Goal: Task Accomplishment & Management: Manage account settings

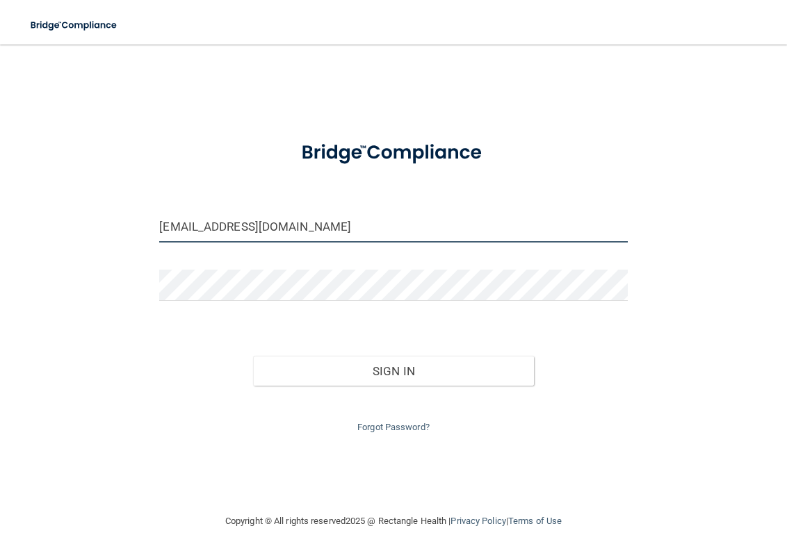
click at [304, 232] on input "[EMAIL_ADDRESS][DOMAIN_NAME]" at bounding box center [393, 226] width 468 height 31
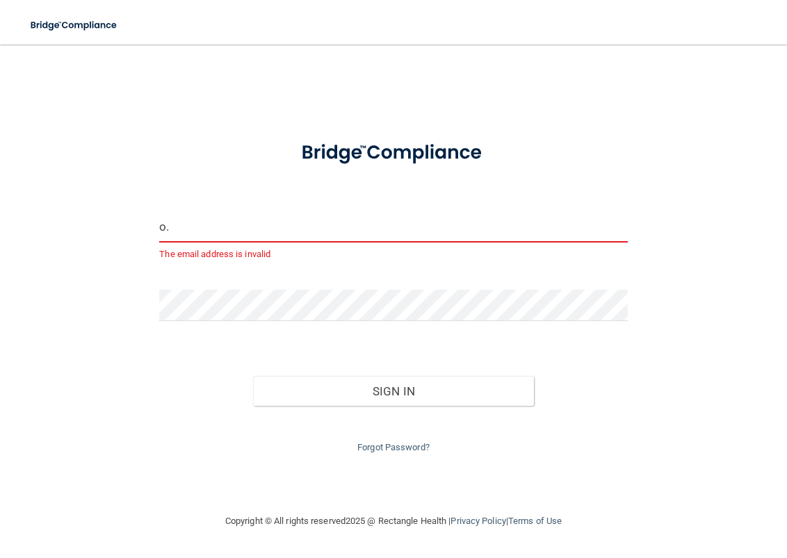
type input "."
type input "a"
type input "[EMAIL_ADDRESS][DOMAIN_NAME]"
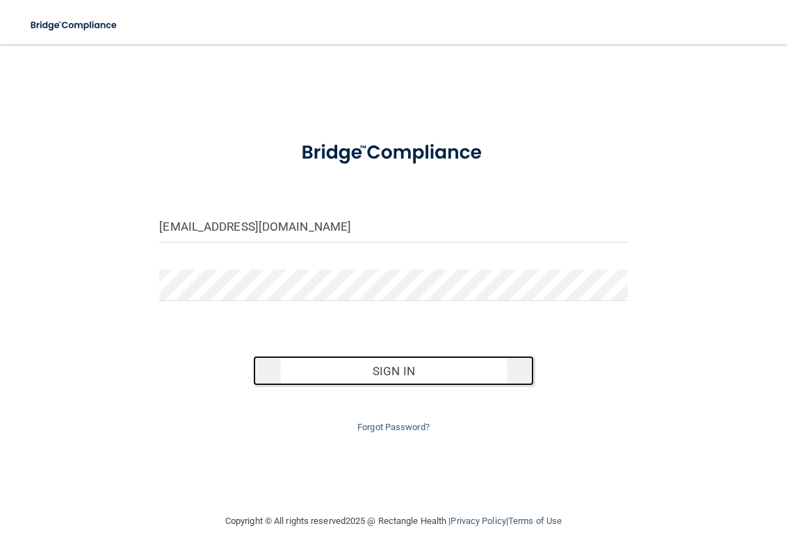
click at [364, 371] on button "Sign In" at bounding box center [393, 371] width 281 height 31
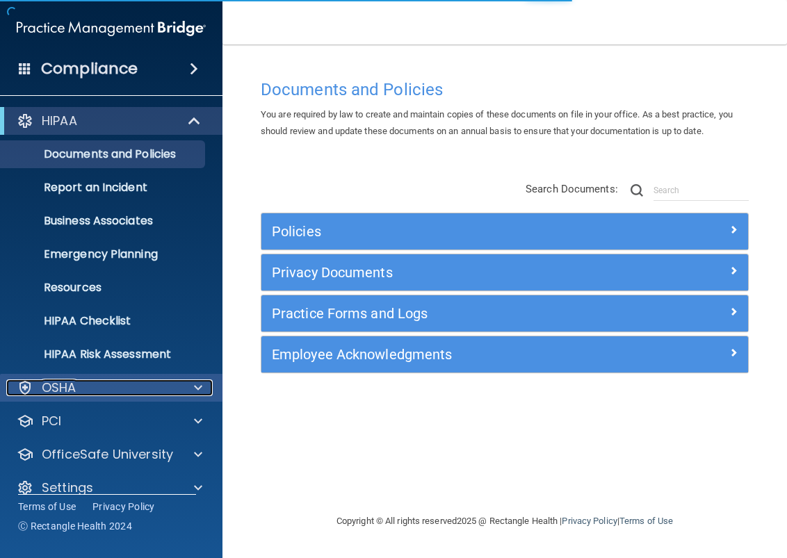
click at [87, 392] on div "OSHA" at bounding box center [92, 388] width 172 height 17
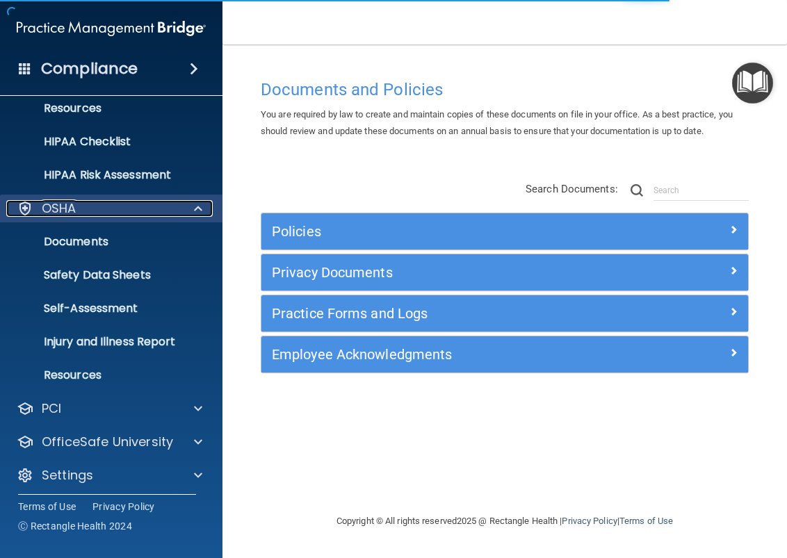
scroll to position [186, 0]
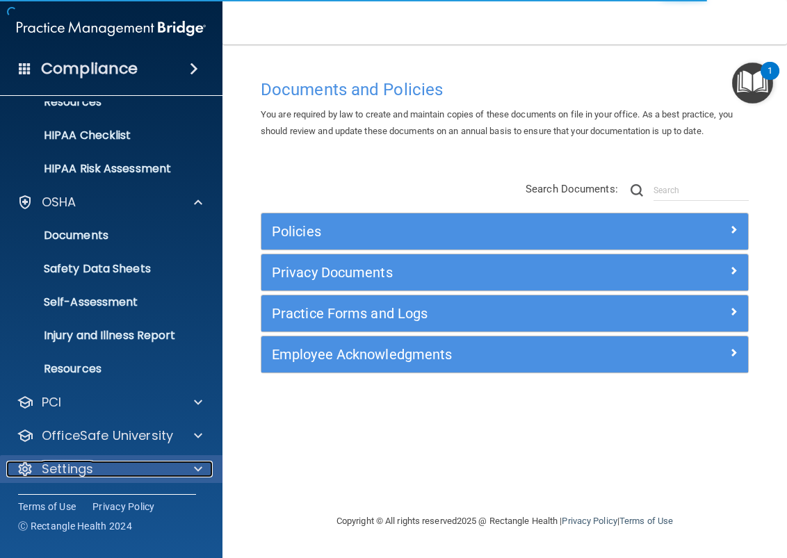
click at [98, 465] on div "Settings" at bounding box center [92, 469] width 172 height 17
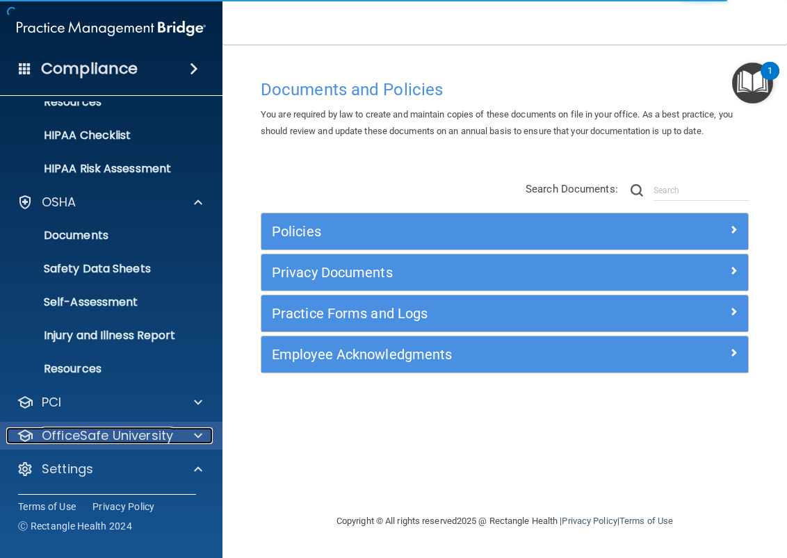
click at [99, 435] on p "OfficeSafe University" at bounding box center [107, 436] width 131 height 17
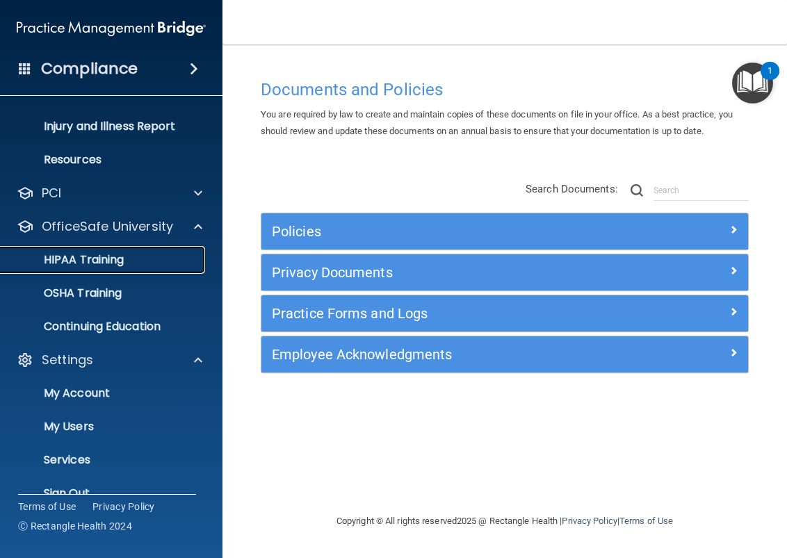
click at [76, 265] on p "HIPAA Training" at bounding box center [66, 260] width 115 height 14
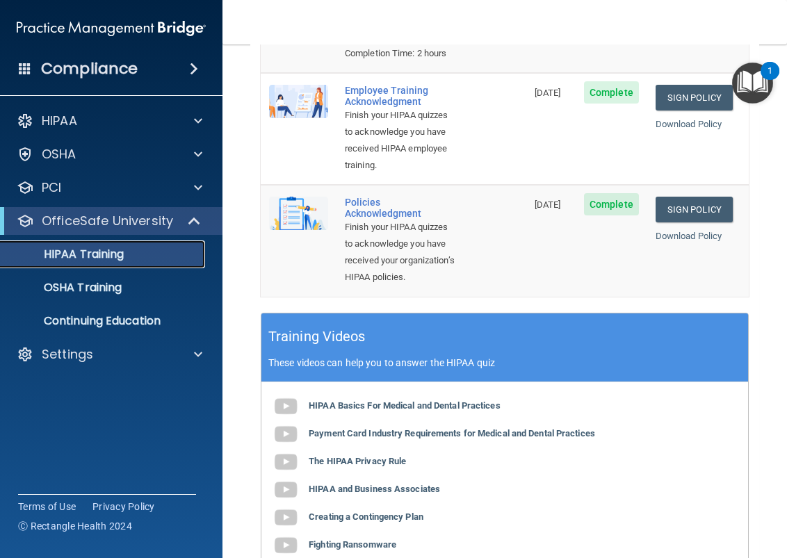
scroll to position [70, 0]
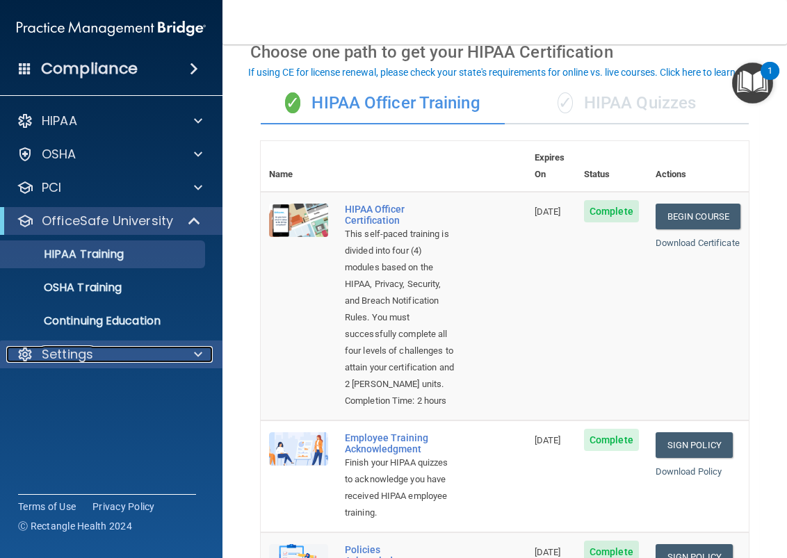
click at [64, 354] on p "Settings" at bounding box center [67, 354] width 51 height 17
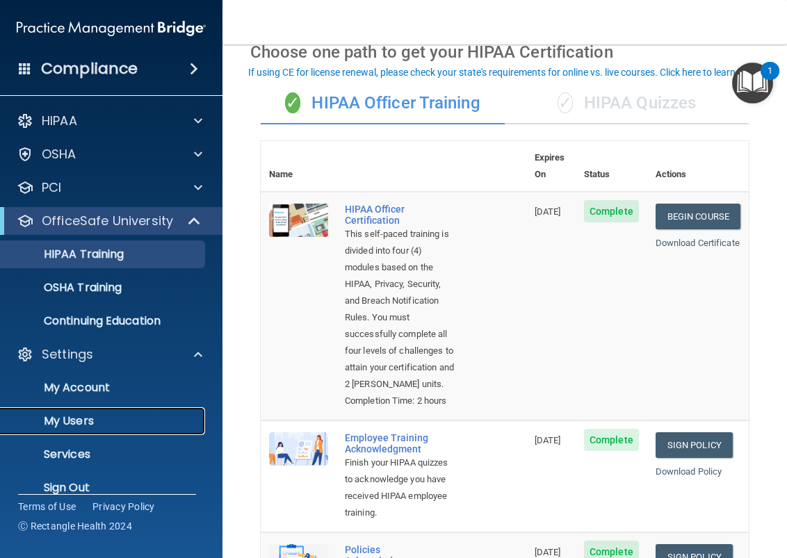
click at [80, 414] on p "My Users" at bounding box center [104, 421] width 190 height 14
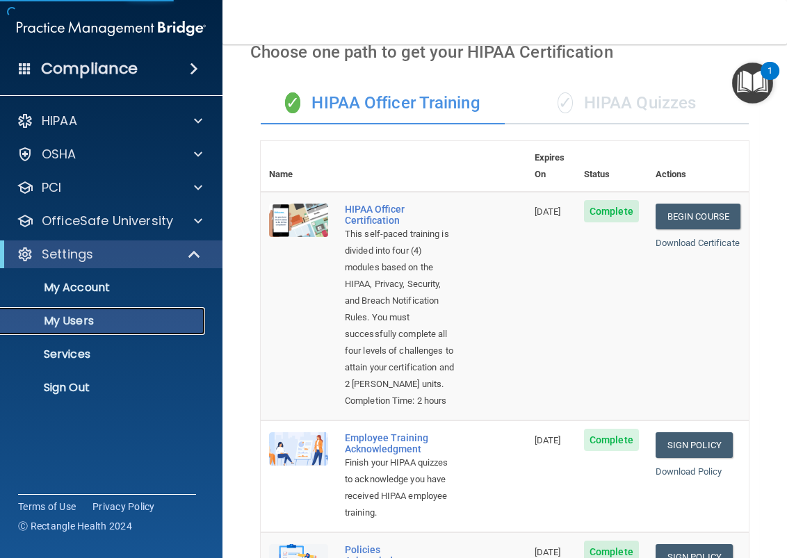
scroll to position [47, 0]
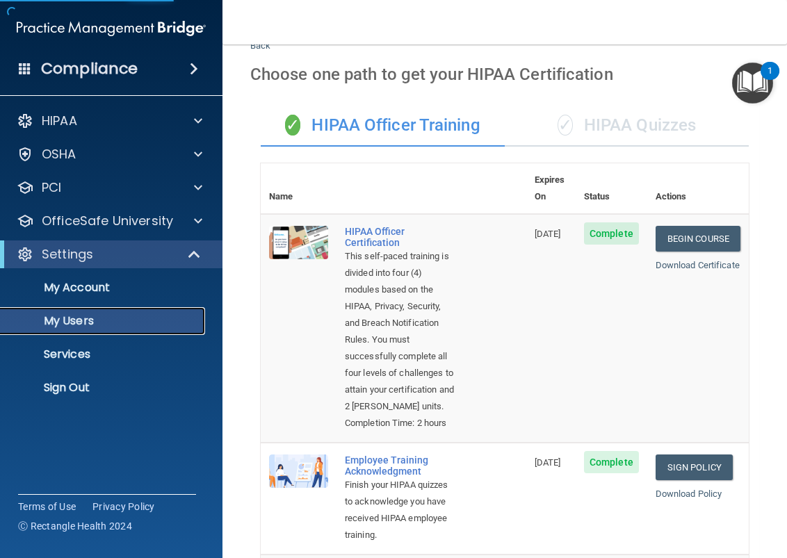
select select "20"
